Goal: Check status: Check status

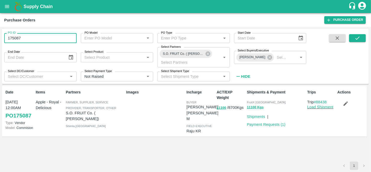
click at [19, 38] on input "175087" at bounding box center [40, 38] width 73 height 10
drag, startPoint x: 27, startPoint y: 38, endPoint x: 1, endPoint y: 39, distance: 25.8
click at [1, 39] on div "PO ID 175087 PO ID PO Model PO Model   * PO Type PO Type   * Start Date Start D…" at bounding box center [185, 99] width 371 height 145
click at [358, 38] on icon "submit" at bounding box center [357, 38] width 6 height 6
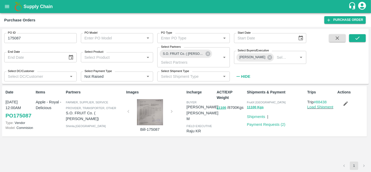
click at [140, 109] on div at bounding box center [149, 112] width 39 height 26
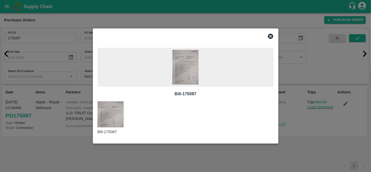
click at [199, 52] on img at bounding box center [185, 67] width 26 height 35
click at [270, 33] on icon at bounding box center [270, 36] width 6 height 6
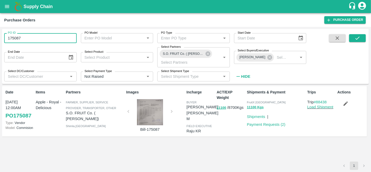
drag, startPoint x: 24, startPoint y: 38, endPoint x: 0, endPoint y: 38, distance: 23.7
click at [0, 38] on div "PO ID 175087 PO ID PO Model PO Model   * PO Type PO Type   * Start Date Start D…" at bounding box center [185, 99] width 371 height 145
paste input "text"
type input "176586"
click at [355, 38] on icon "submit" at bounding box center [357, 38] width 6 height 6
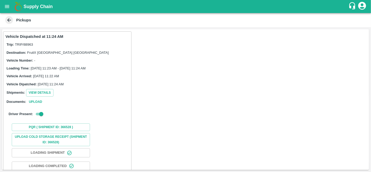
scroll to position [24, 0]
